Goal: Task Accomplishment & Management: Manage account settings

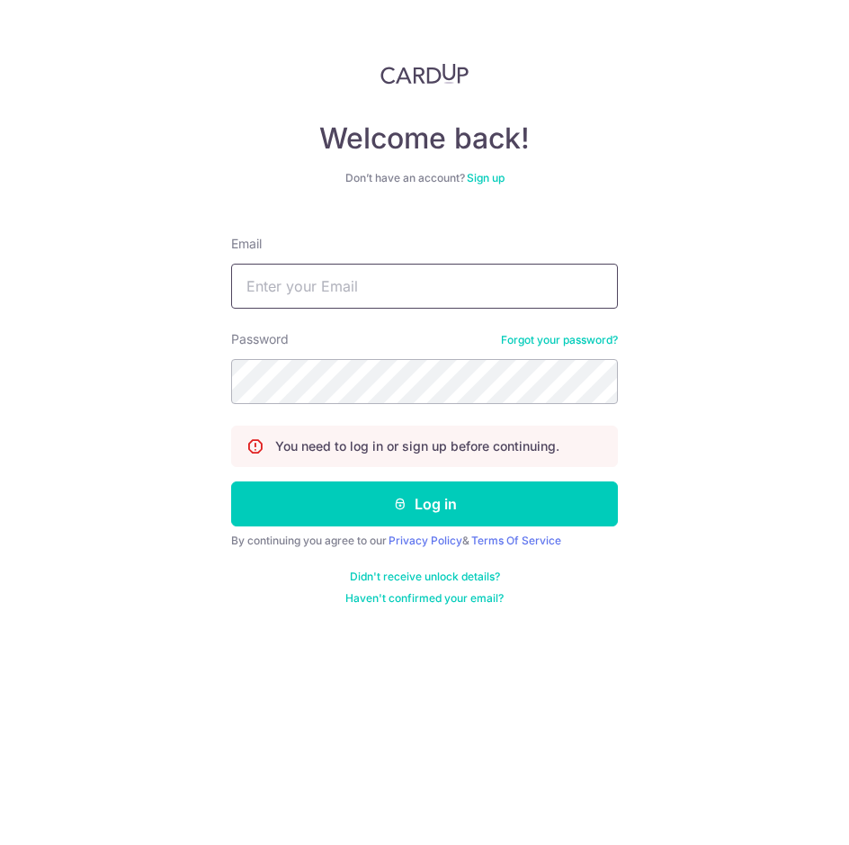
type input "[EMAIL_ADDRESS][DOMAIN_NAME]"
click at [421, 287] on input "[EMAIL_ADDRESS][DOMAIN_NAME]" at bounding box center [424, 286] width 387 height 45
click at [550, 213] on div "Welcome back! Don’t have an account? Sign up Email projects@mydpssg.com Passwor…" at bounding box center [424, 334] width 387 height 542
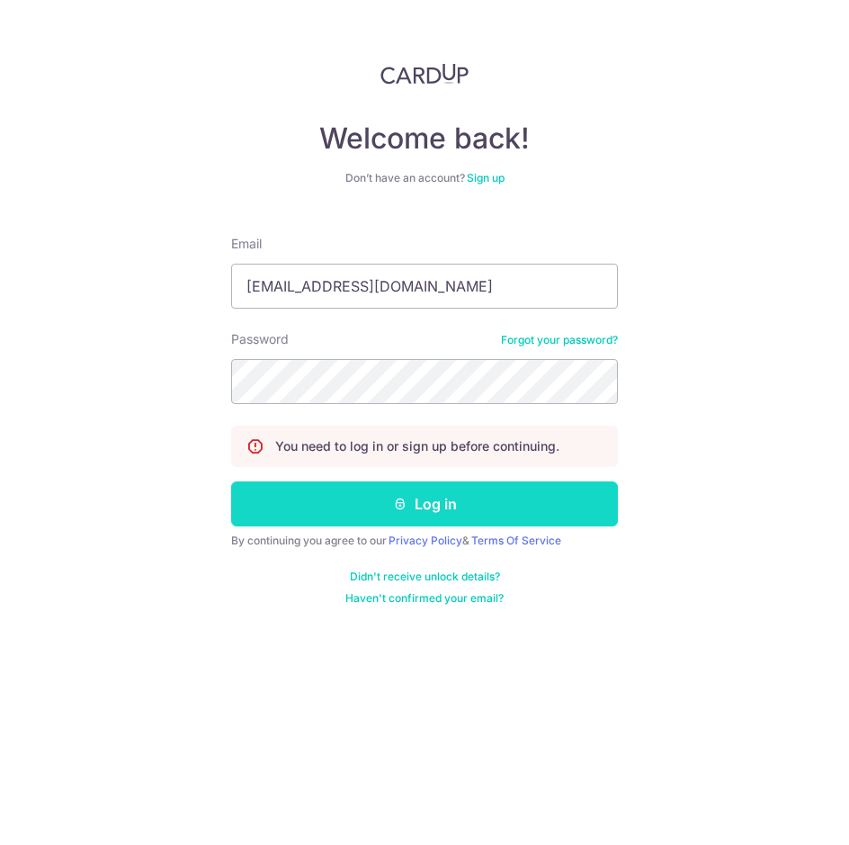
click at [428, 509] on button "Log in" at bounding box center [424, 503] width 387 height 45
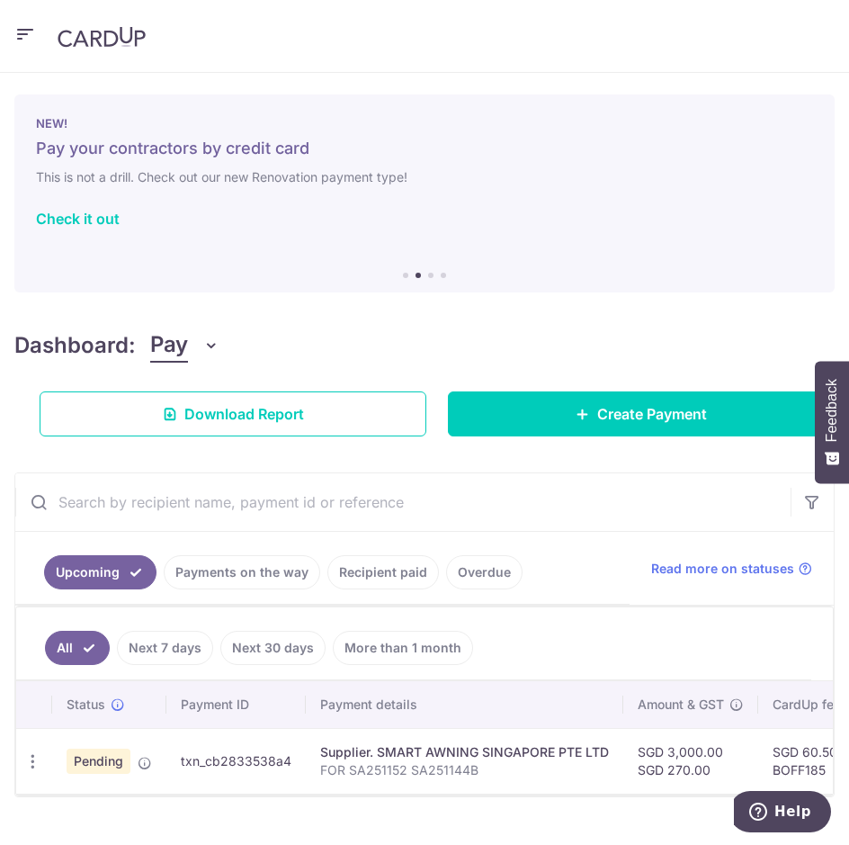
click at [630, 362] on div "Dashboard: Pay Pay Collect Download Report Create Payment" at bounding box center [424, 378] width 820 height 115
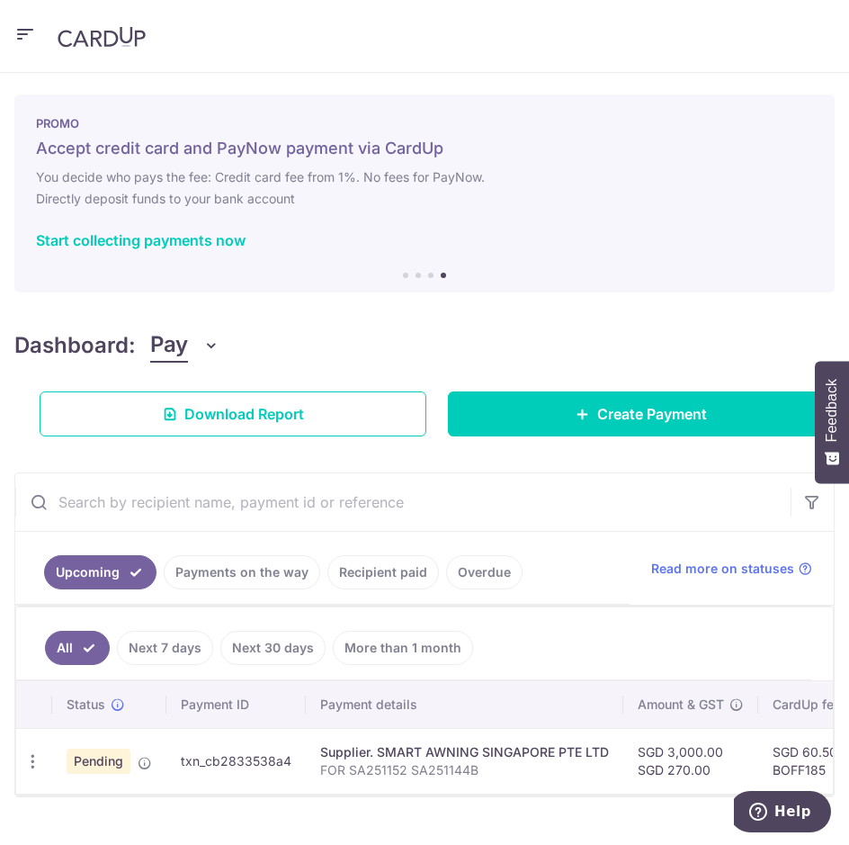
click at [586, 338] on div "Dashboard: Pay Pay Collect Download Report Create Payment" at bounding box center [424, 378] width 820 height 115
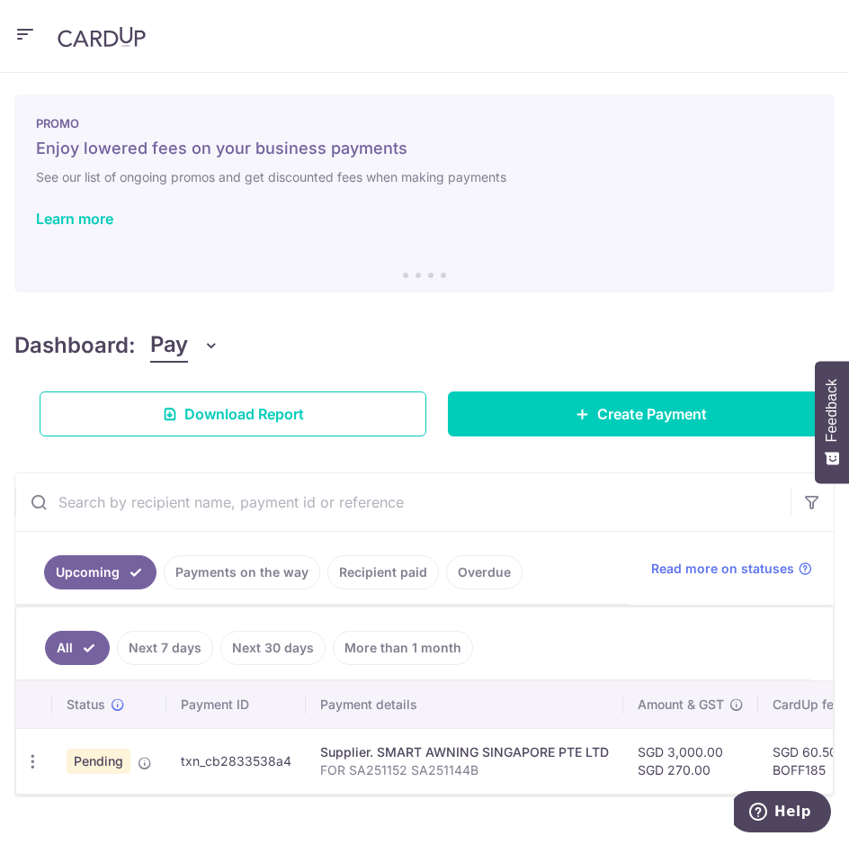
click at [358, 92] on div "× Pause Schedule Pause all future payments in this series Pause just this one p…" at bounding box center [424, 459] width 849 height 772
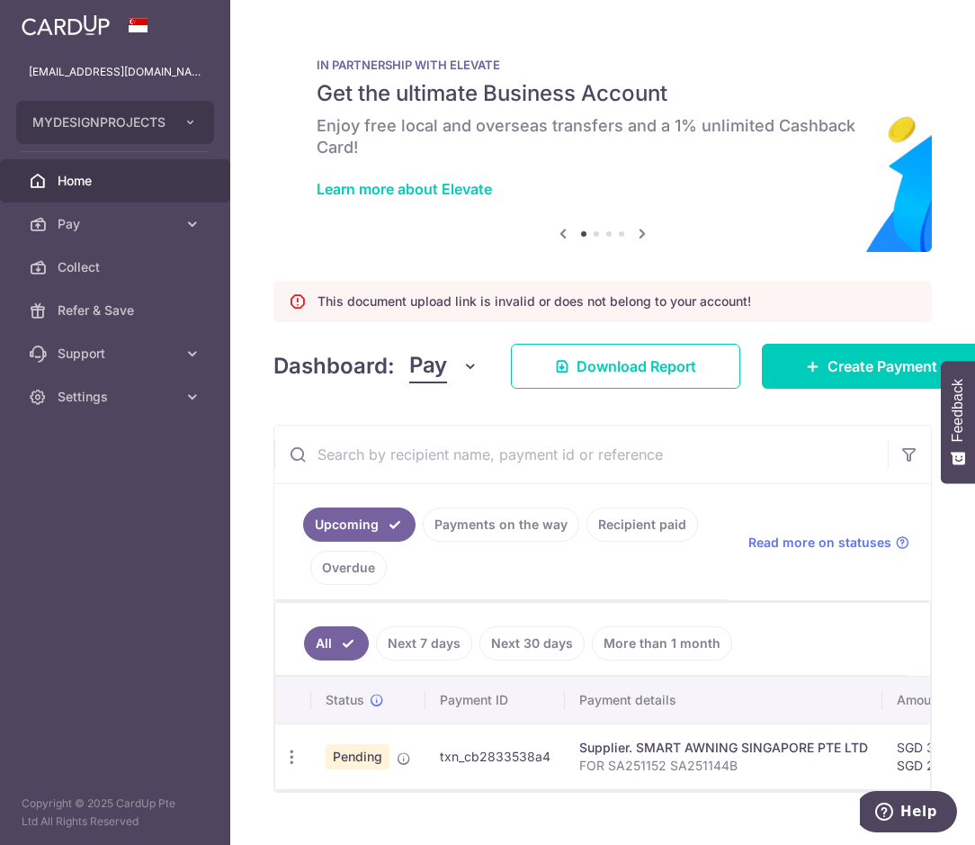
scroll to position [41, 0]
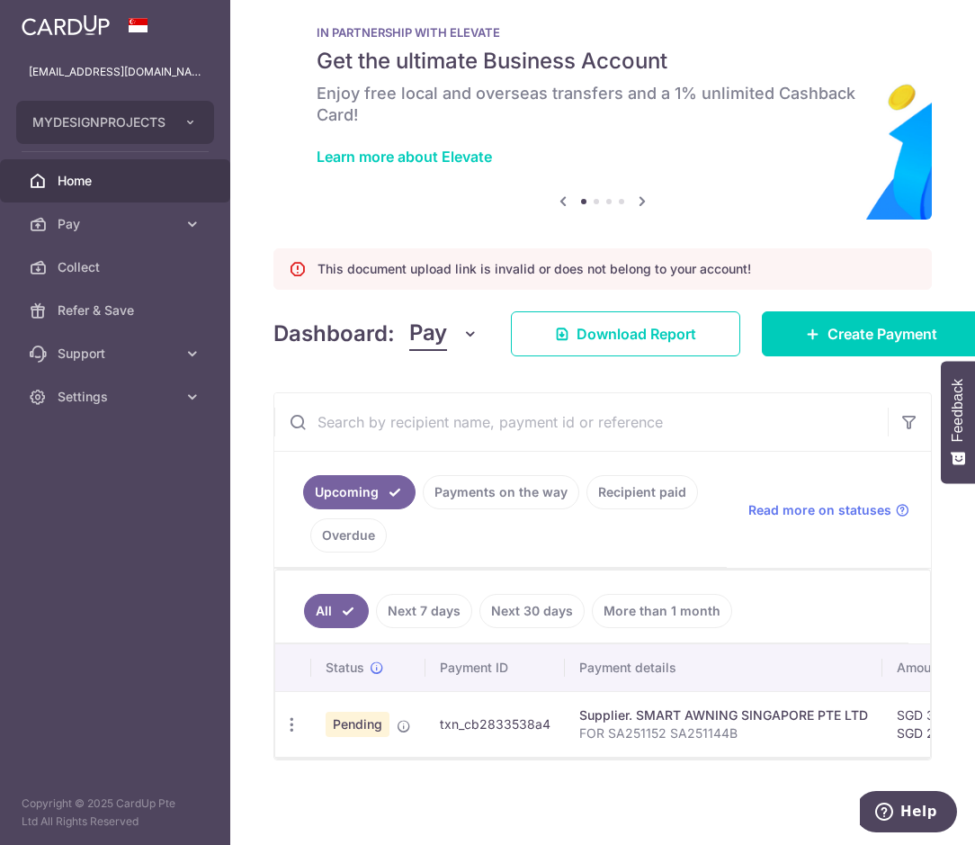
click at [623, 482] on link "Recipient paid" at bounding box center [642, 492] width 112 height 34
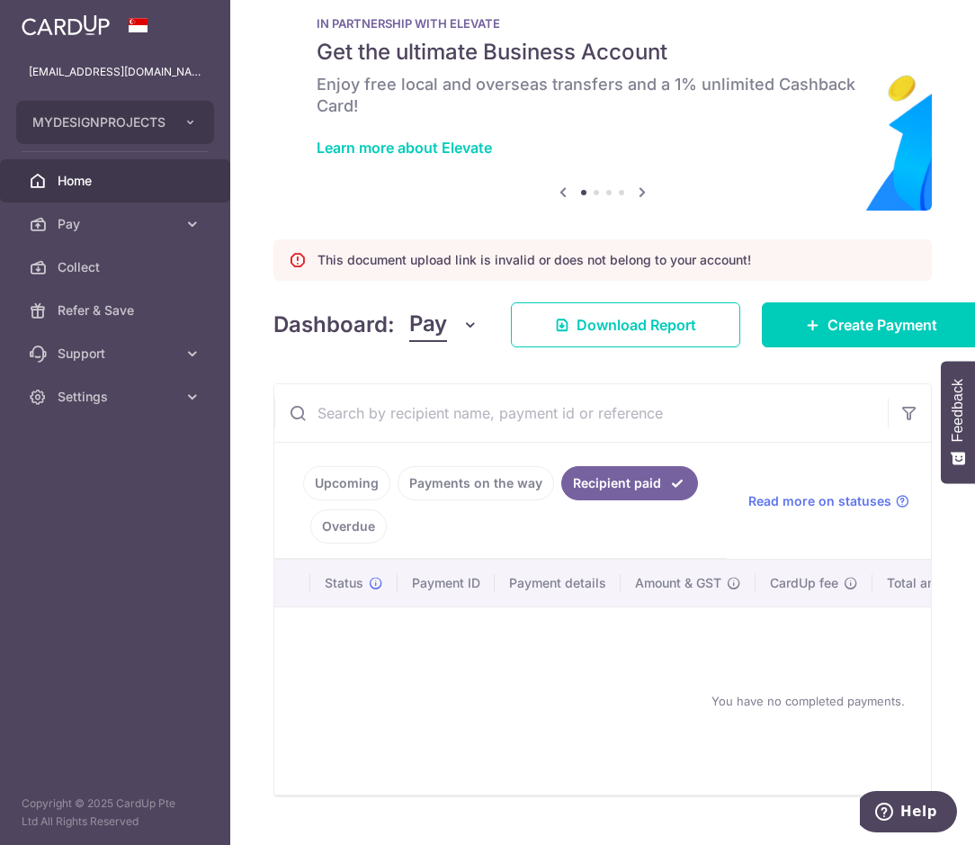
click at [473, 475] on link "Payments on the way" at bounding box center [476, 483] width 156 height 34
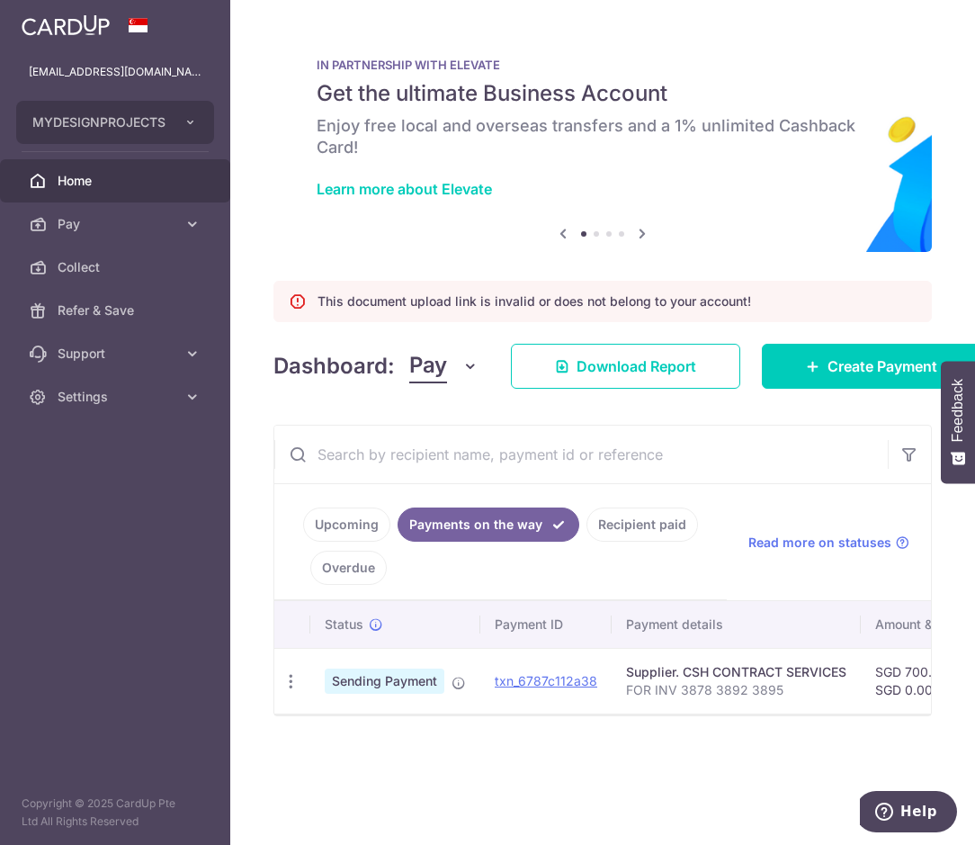
scroll to position [0, 0]
click at [362, 516] on link "Upcoming" at bounding box center [346, 524] width 87 height 34
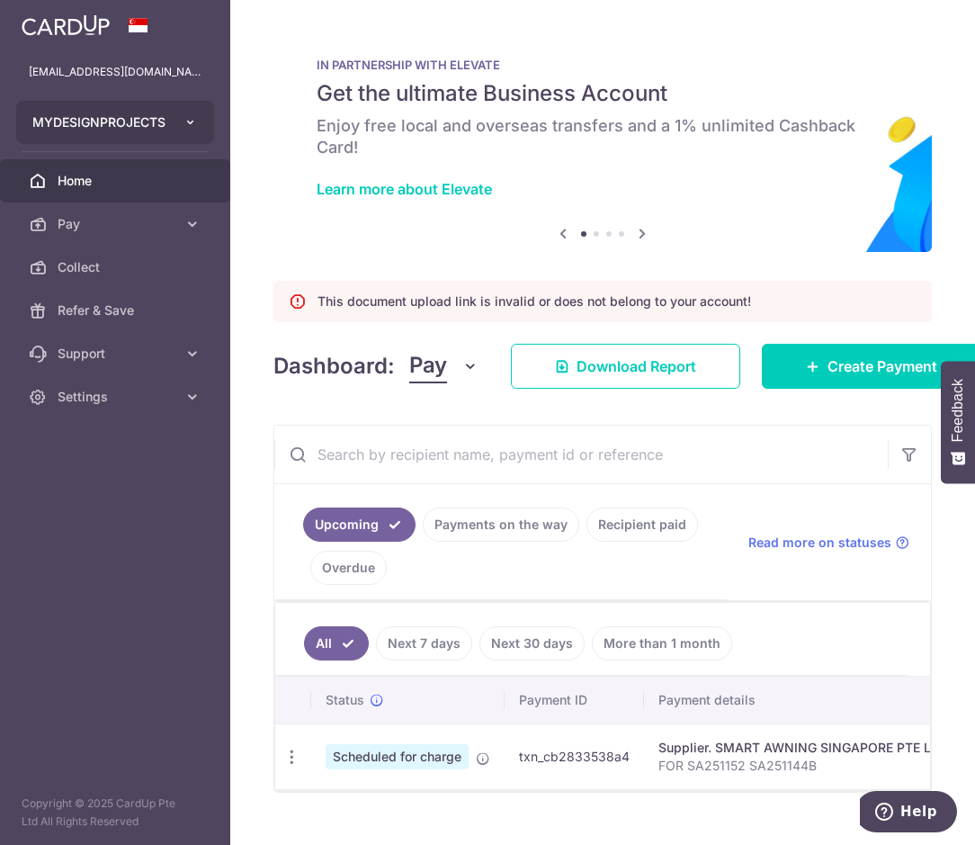
click at [181, 122] on button "MYDESIGNPROJECTS" at bounding box center [115, 122] width 198 height 43
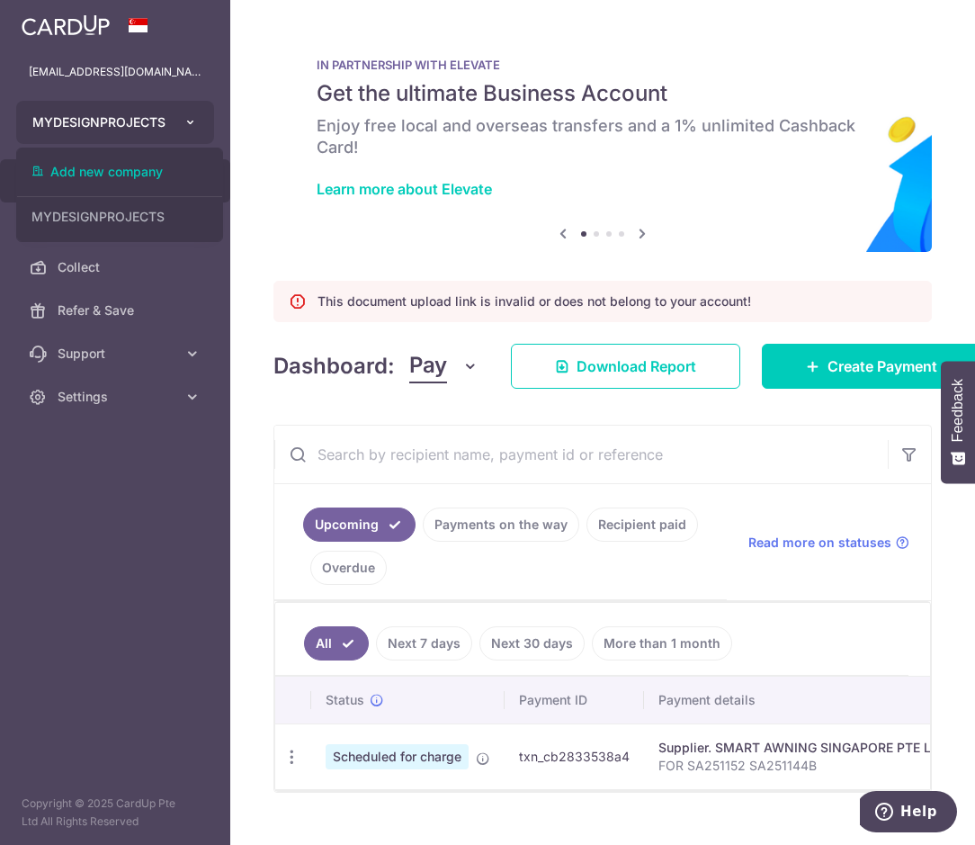
click at [181, 122] on button "MYDESIGNPROJECTS" at bounding box center [115, 122] width 198 height 43
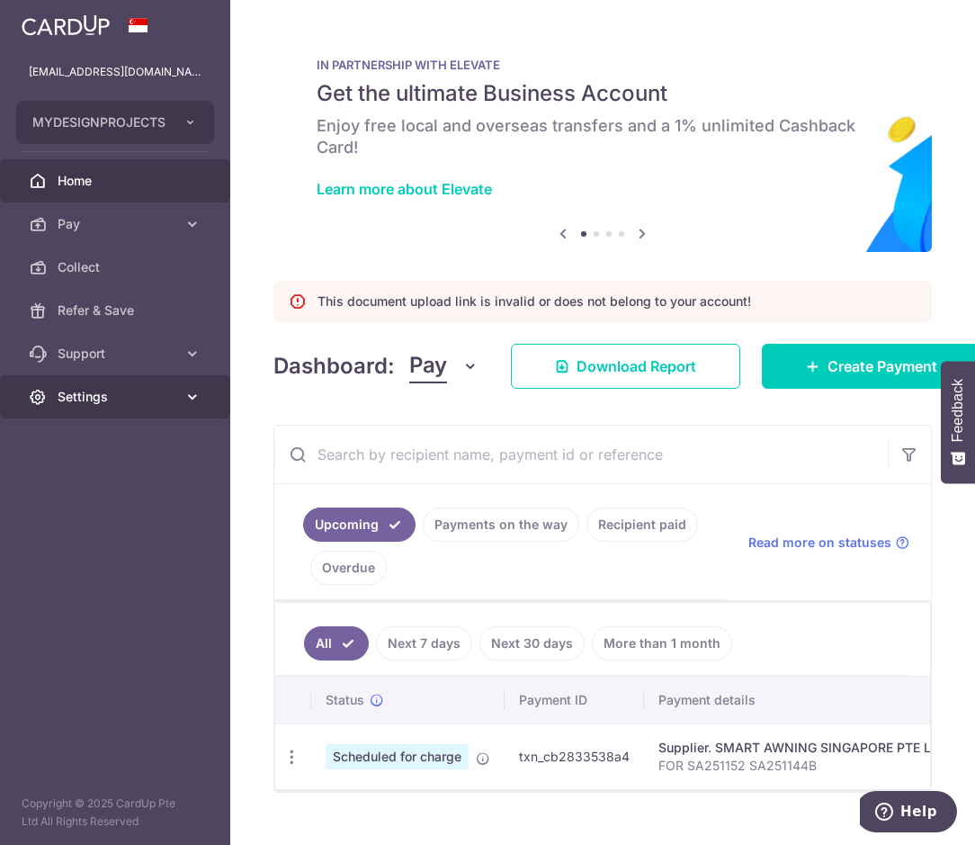
click at [147, 396] on span "Settings" at bounding box center [117, 397] width 119 height 18
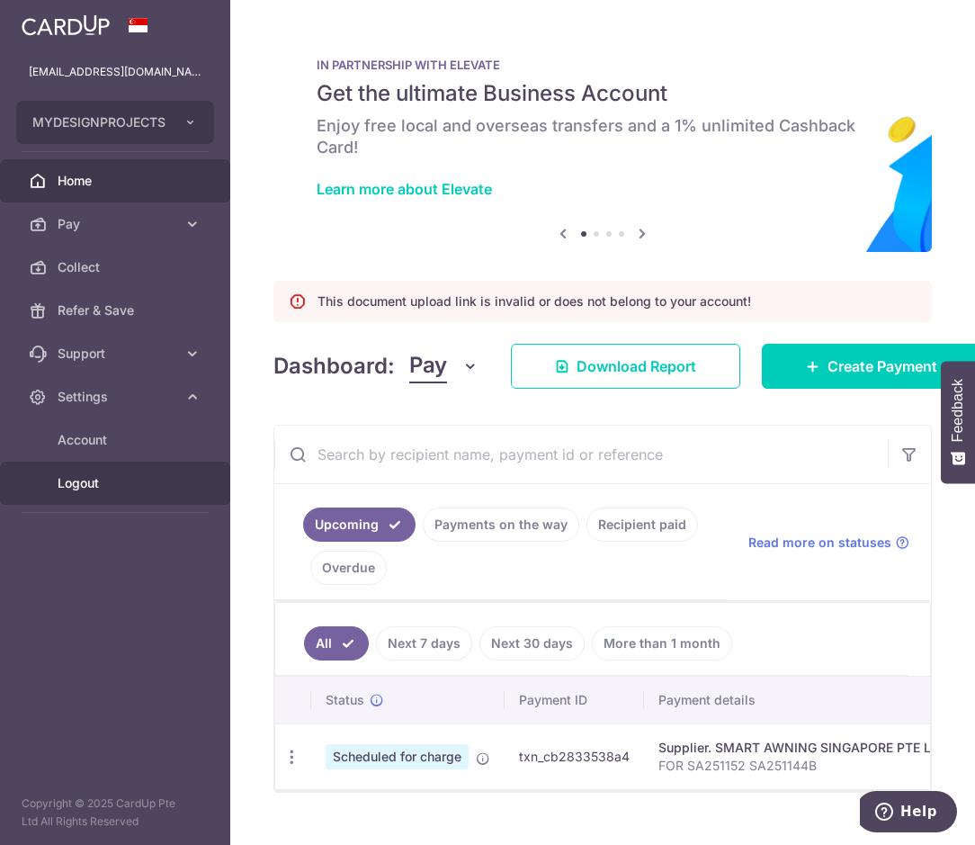
click at [125, 483] on span "Logout" at bounding box center [117, 483] width 119 height 18
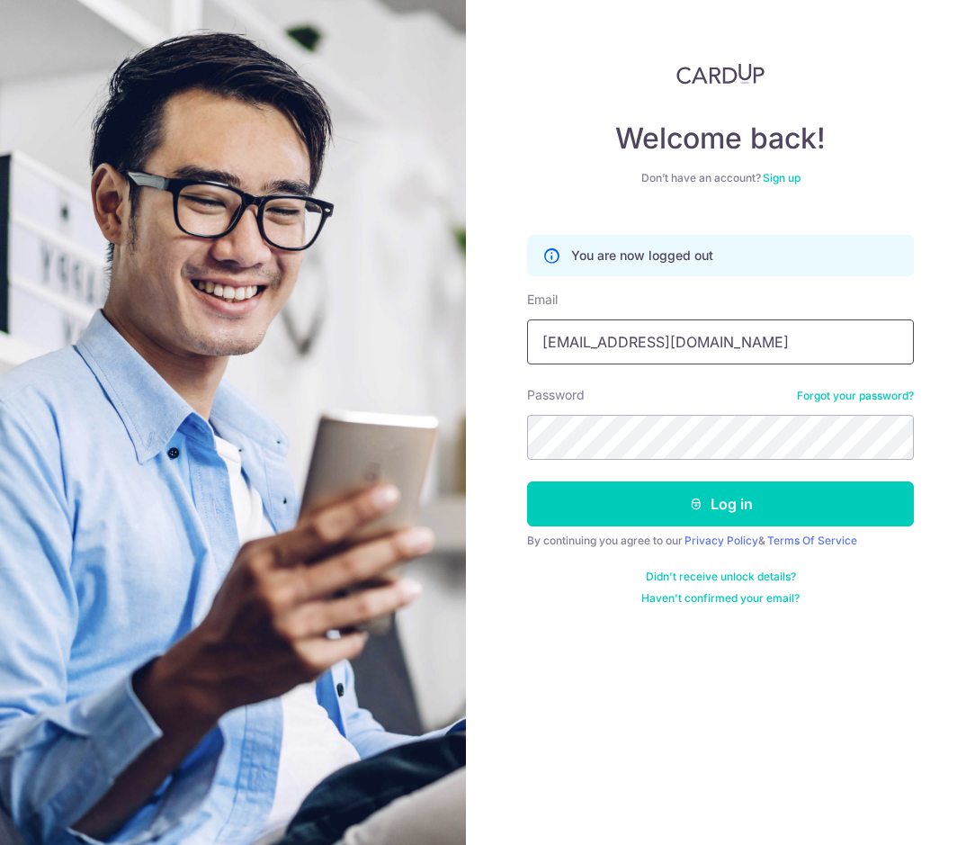
click at [734, 355] on input "[EMAIL_ADDRESS][DOMAIN_NAME]" at bounding box center [720, 341] width 387 height 45
type input "[EMAIL_ADDRESS][DOMAIN_NAME]"
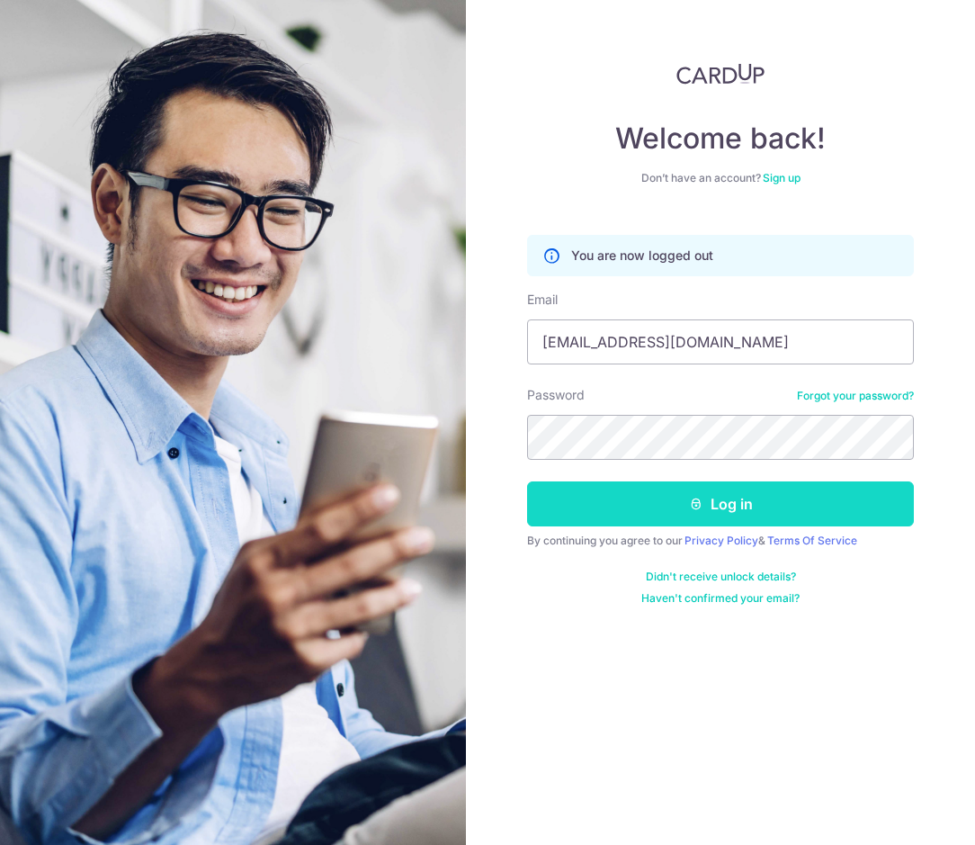
click at [716, 504] on button "Log in" at bounding box center [720, 503] width 387 height 45
